Goal: Task Accomplishment & Management: Use online tool/utility

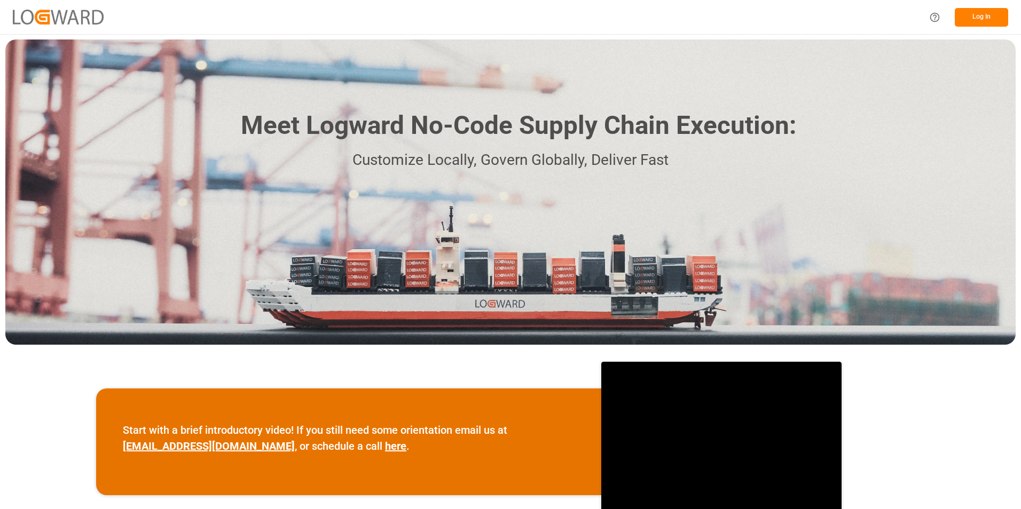
click at [970, 18] on button "Log In" at bounding box center [980, 17] width 53 height 19
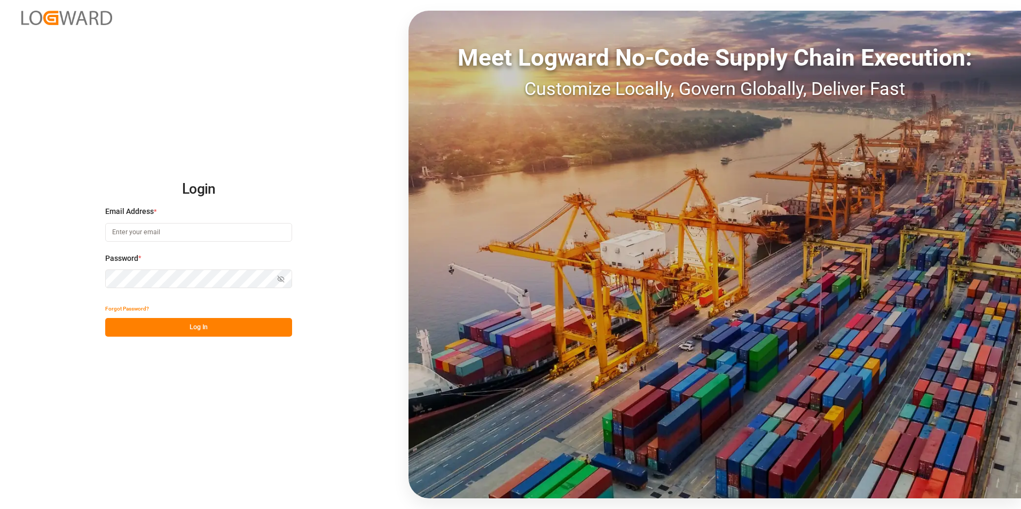
type input "[PERSON_NAME][EMAIL_ADDRESS][PERSON_NAME][DOMAIN_NAME]"
click at [188, 334] on button "Log In" at bounding box center [198, 327] width 187 height 19
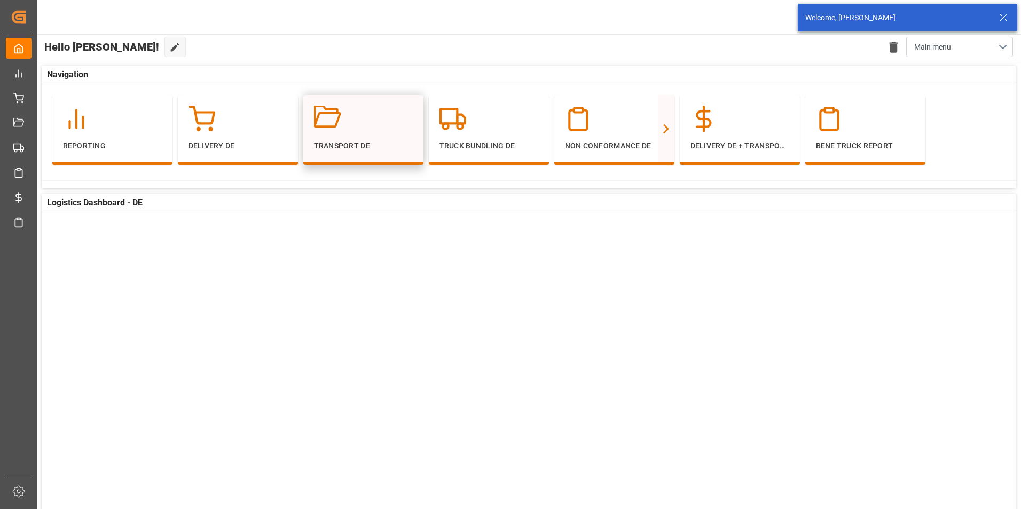
click at [361, 142] on p "Transport DE" at bounding box center [363, 145] width 99 height 11
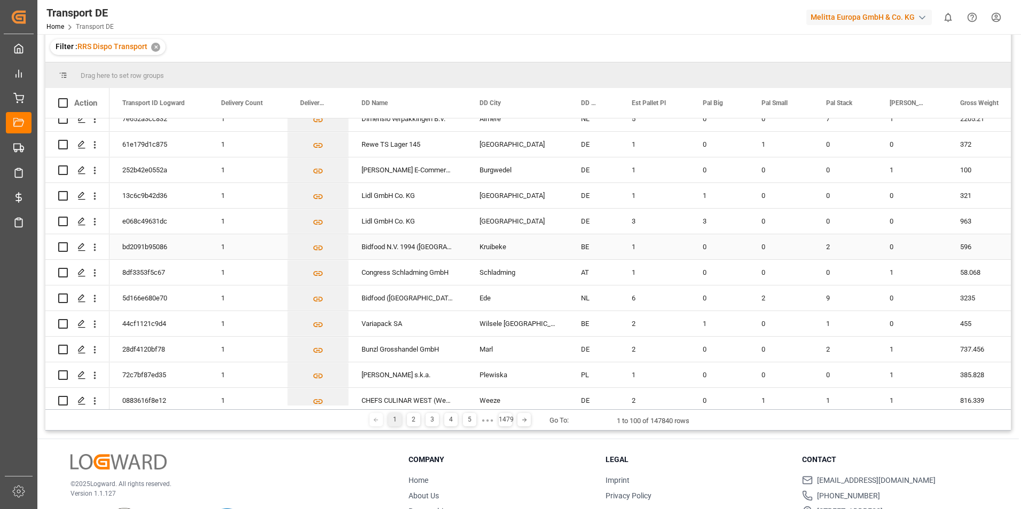
scroll to position [2279, 0]
